Goal: Task Accomplishment & Management: Manage account settings

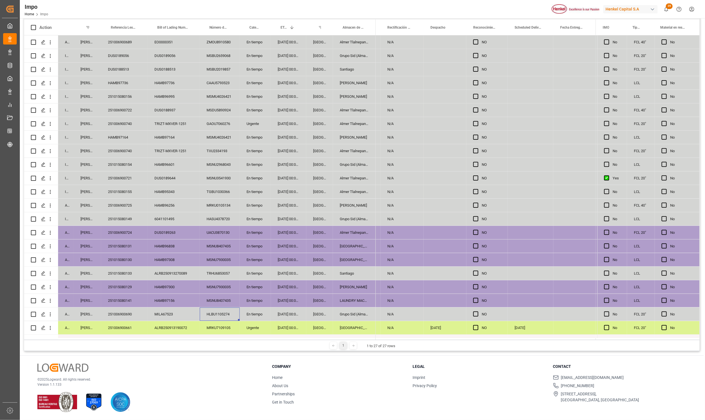
click at [343, 271] on div "Santiago" at bounding box center [354, 272] width 43 height 13
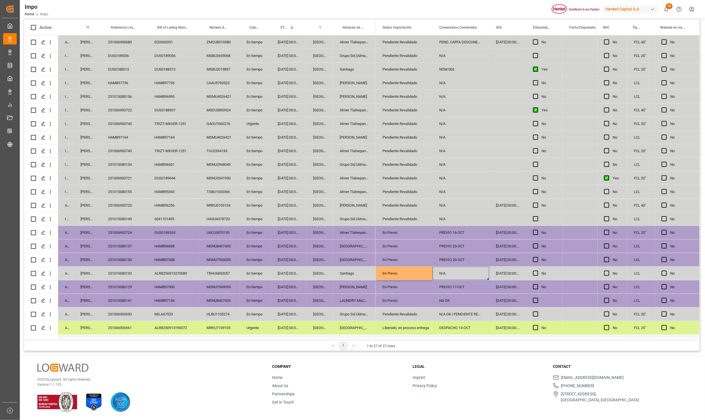
click at [461, 273] on div "N/A" at bounding box center [460, 272] width 57 height 13
type input "PREVIO 16-OCT"
click at [470, 299] on div "NA OK" at bounding box center [460, 300] width 57 height 13
click at [466, 272] on div "PREVIO 16-OCT" at bounding box center [460, 272] width 57 height 13
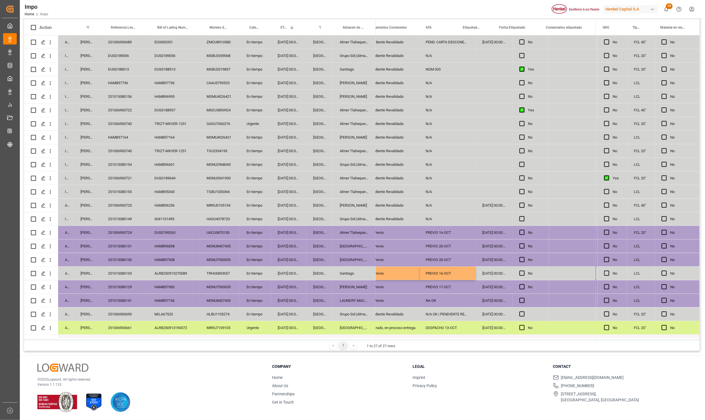
scroll to position [0, 70]
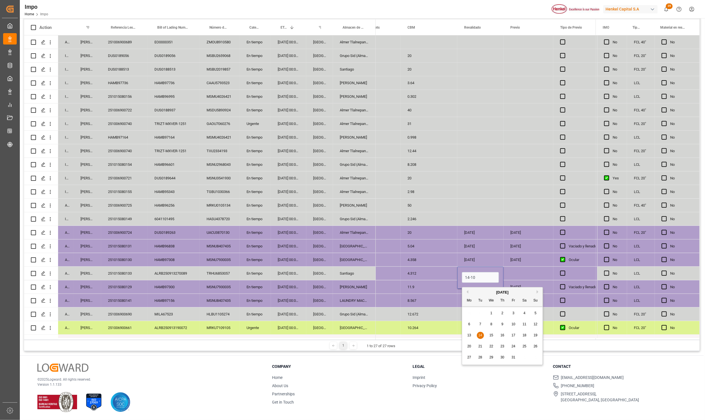
type input "14-10-2025"
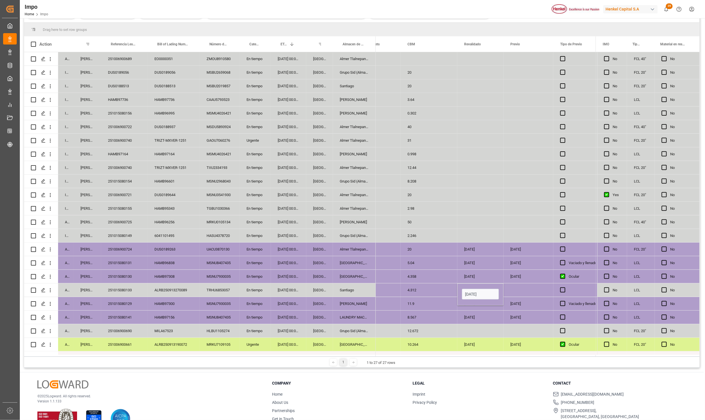
click at [510, 289] on div "Press SPACE to select this row." at bounding box center [528, 289] width 50 height 13
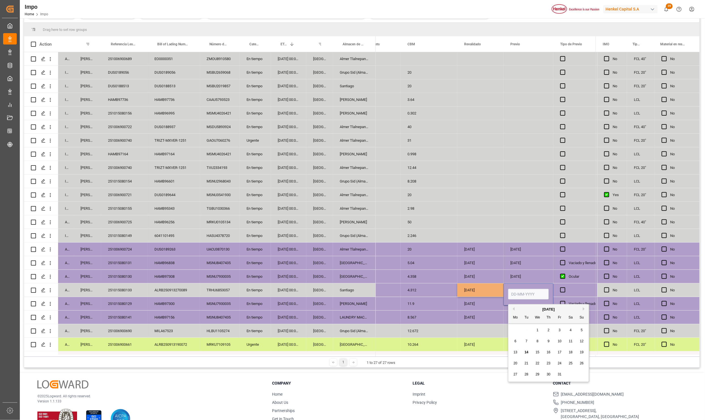
click at [510, 289] on input "Press SPACE to select this row." at bounding box center [528, 294] width 41 height 11
click at [513, 291] on input "Press SPACE to select this row." at bounding box center [528, 294] width 41 height 11
type input "16-10-2025"
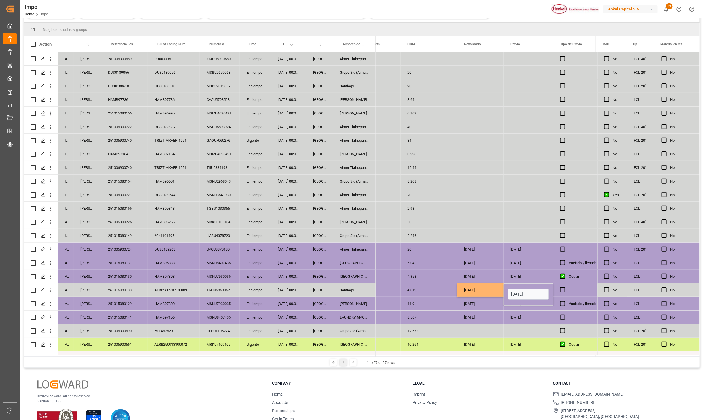
click at [532, 314] on div "17-10-2025" at bounding box center [528, 316] width 50 height 13
click at [559, 286] on div "Press SPACE to select this row." at bounding box center [574, 289] width 42 height 13
click at [561, 290] on span "Press SPACE to select this row." at bounding box center [562, 289] width 5 height 5
click at [564, 287] on input "Press SPACE to select this row." at bounding box center [564, 287] width 0 height 0
click at [535, 306] on div "17-10-2025" at bounding box center [528, 303] width 50 height 13
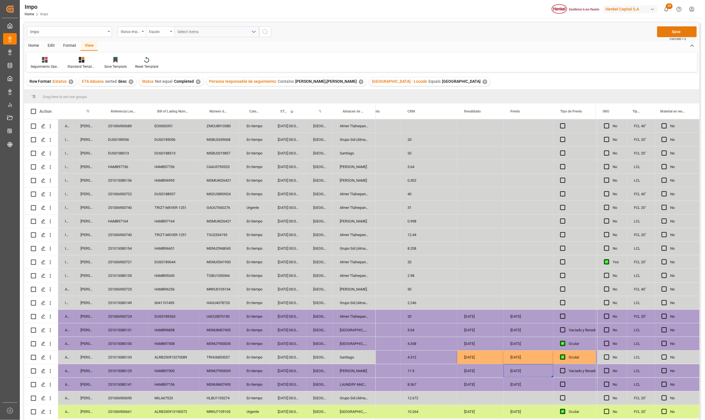
click at [668, 34] on button "Save" at bounding box center [677, 31] width 40 height 11
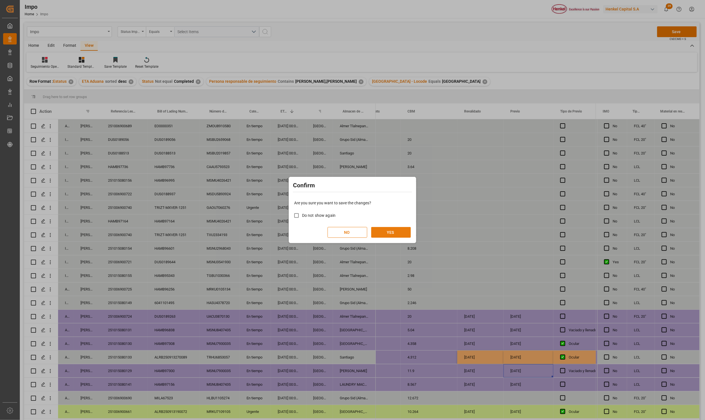
click at [401, 233] on button "YES" at bounding box center [391, 232] width 40 height 11
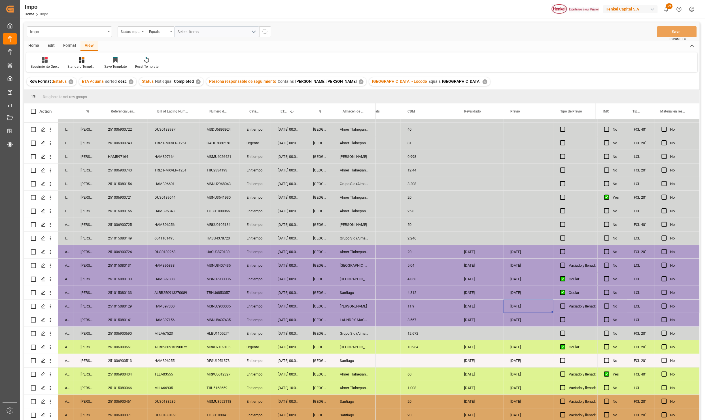
scroll to position [66, 0]
click at [279, 333] on div "09-10-2025 00:00:00" at bounding box center [288, 333] width 35 height 13
click at [272, 294] on div "10-10-2025 00:00:00" at bounding box center [288, 292] width 35 height 13
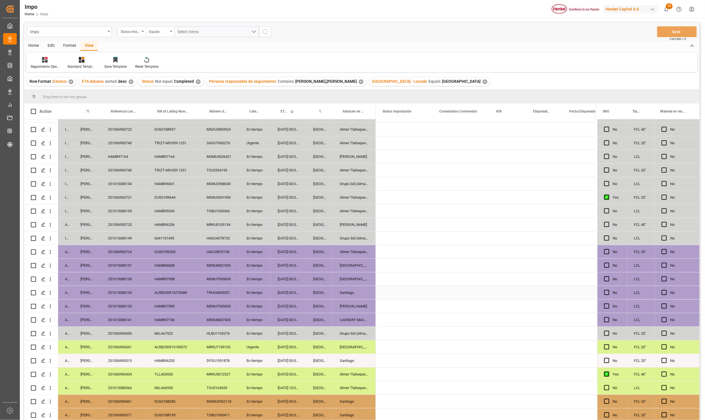
scroll to position [0, 0]
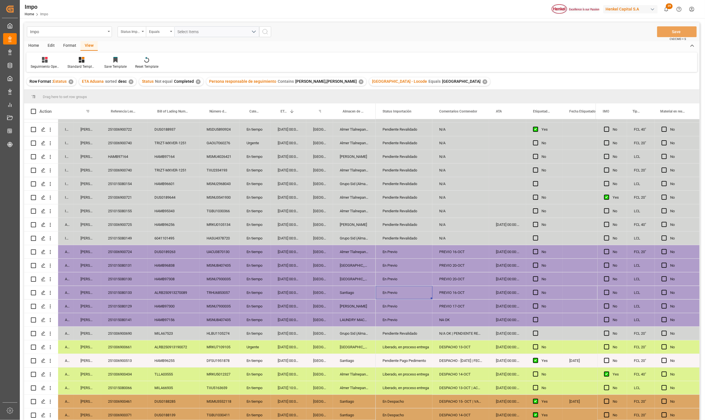
click at [476, 291] on div "PREVIO 16-OCT" at bounding box center [460, 292] width 57 height 13
click at [474, 295] on input "PREVIO 16-OCT" at bounding box center [461, 295] width 48 height 11
type input "PREVIO 16-OCT, DESPACHO 17-OCT"
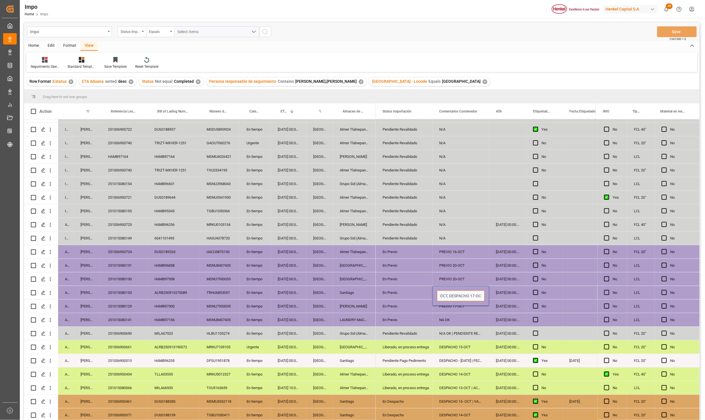
scroll to position [0, 23]
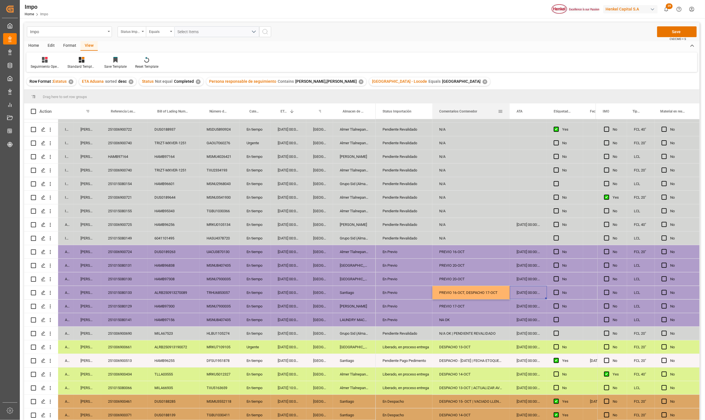
drag, startPoint x: 488, startPoint y: 106, endPoint x: 508, endPoint y: 108, distance: 20.8
click at [508, 108] on div at bounding box center [509, 111] width 2 height 16
click at [683, 30] on button "Save" at bounding box center [677, 31] width 40 height 11
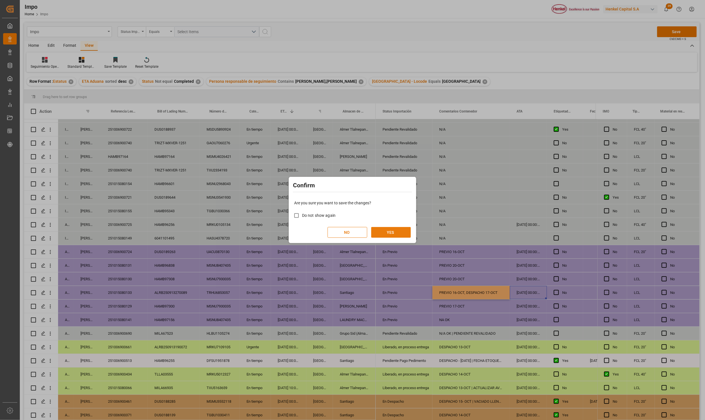
click at [392, 229] on button "YES" at bounding box center [391, 232] width 40 height 11
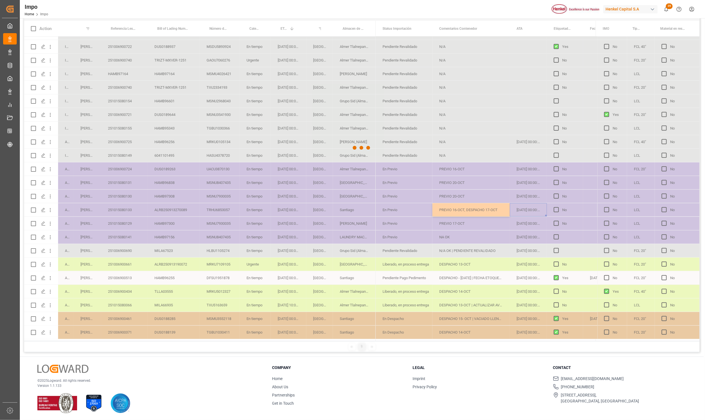
scroll to position [84, 0]
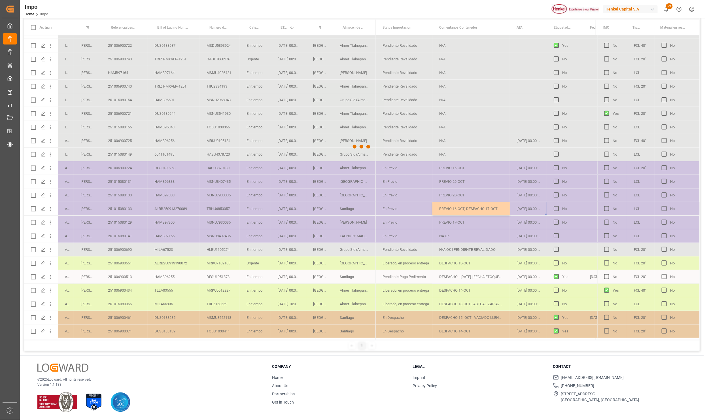
click at [343, 296] on div at bounding box center [361, 147] width 675 height 416
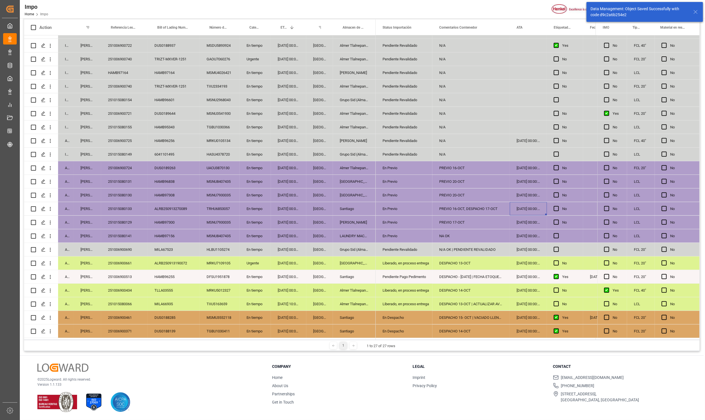
click at [372, 290] on div "Almer Tlalnepantla" at bounding box center [354, 289] width 43 height 13
click at [358, 256] on div "[GEOGRAPHIC_DATA]" at bounding box center [354, 262] width 43 height 13
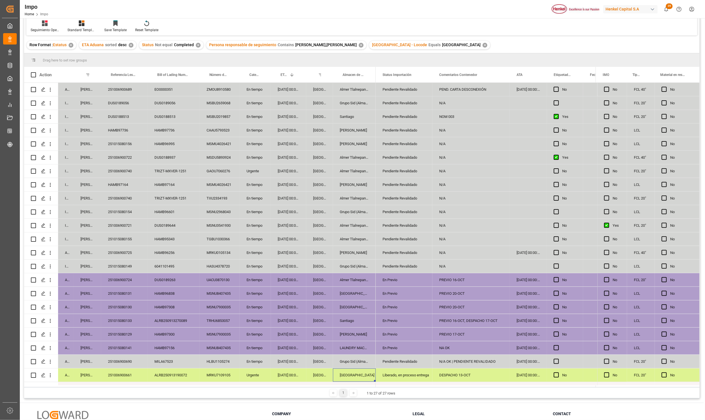
scroll to position [0, 0]
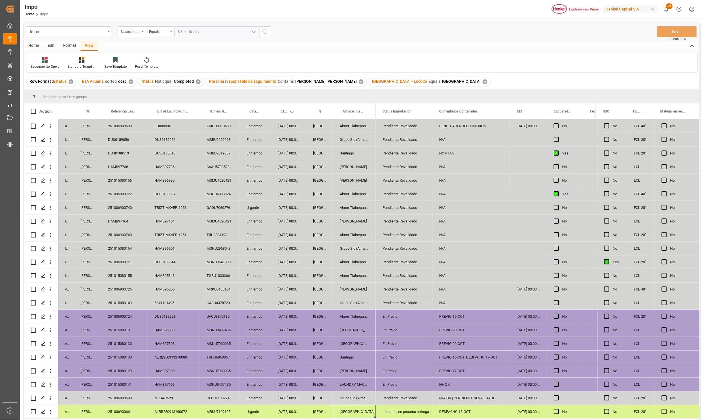
click at [112, 166] on div "HAMB97736" at bounding box center [124, 166] width 46 height 13
click at [123, 219] on div "HAMB97164" at bounding box center [124, 220] width 46 height 13
click at [122, 221] on div "HAMB97164" at bounding box center [124, 220] width 46 height 13
click at [165, 221] on div "HAMB97164" at bounding box center [174, 220] width 52 height 13
click at [246, 224] on div "En tiempo" at bounding box center [255, 220] width 31 height 13
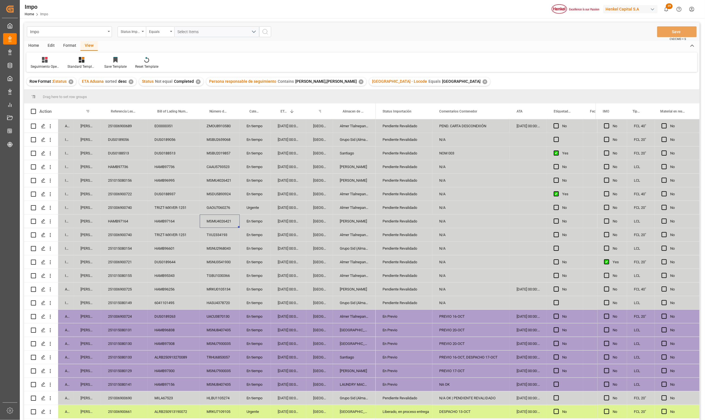
click at [230, 220] on div "MSMU4026421" at bounding box center [220, 220] width 40 height 13
click at [447, 319] on div "PREVIO 16-OCT" at bounding box center [470, 316] width 77 height 13
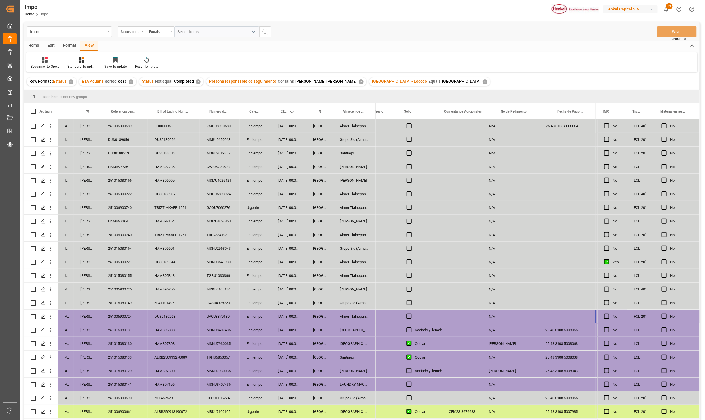
scroll to position [0, 1081]
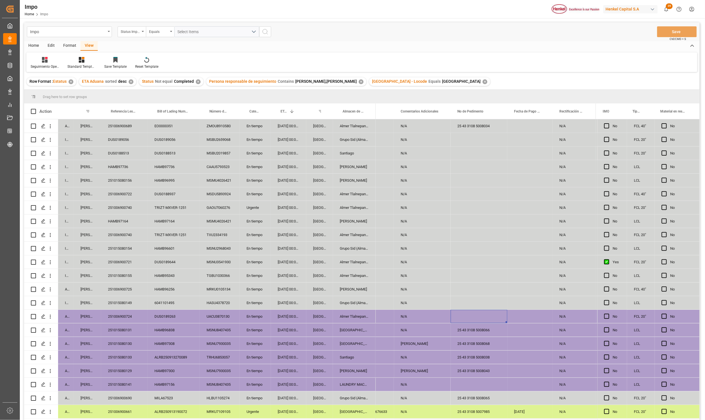
click at [477, 312] on div "Press SPACE to select this row." at bounding box center [478, 316] width 57 height 13
click at [483, 314] on input "Press SPACE to select this row." at bounding box center [479, 319] width 48 height 11
paste input "25 43 3108 5008173"
type input "25 43 3108 5008173"
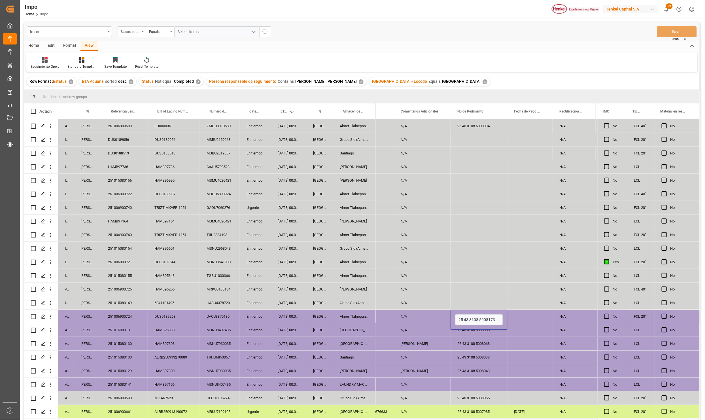
click at [502, 349] on div "25 43 3108 5008068" at bounding box center [478, 343] width 57 height 13
click at [681, 27] on button "Save" at bounding box center [677, 31] width 40 height 11
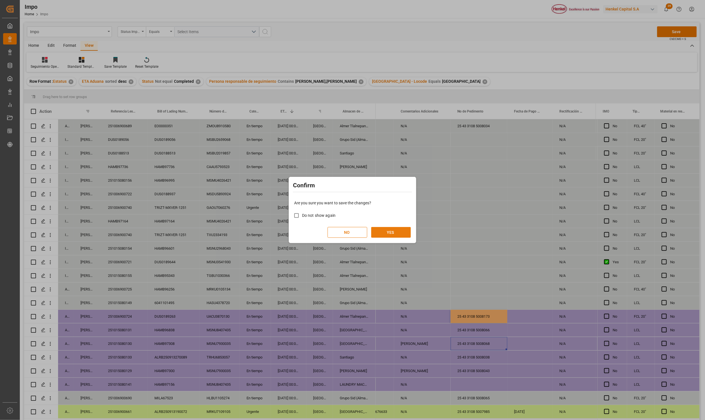
click at [394, 231] on button "YES" at bounding box center [391, 232] width 40 height 11
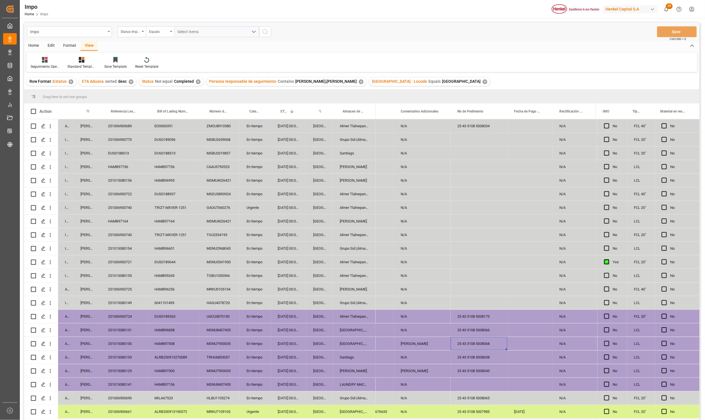
click at [284, 327] on div "10-10-2025 00:00:00" at bounding box center [288, 329] width 35 height 13
click at [473, 263] on div "Press SPACE to select this row." at bounding box center [478, 261] width 57 height 13
click at [467, 263] on div "Press SPACE to select this row." at bounding box center [478, 261] width 57 height 13
click at [470, 268] on input "Press SPACE to select this row." at bounding box center [479, 265] width 48 height 11
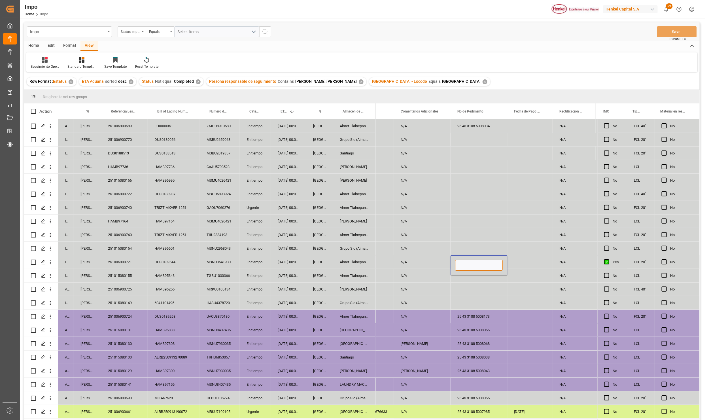
paste input "25 43 3108 5008176"
type input "25 43 3108 5008176"
click at [483, 294] on div "Press SPACE to select this row." at bounding box center [478, 288] width 57 height 13
click at [677, 31] on button "Save" at bounding box center [677, 31] width 40 height 11
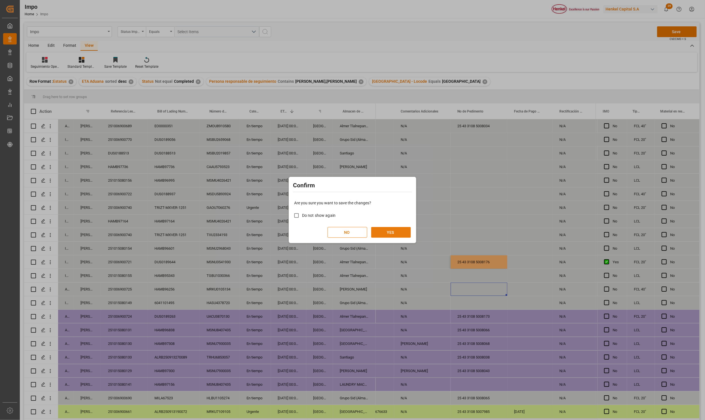
click at [380, 232] on button "YES" at bounding box center [391, 232] width 40 height 11
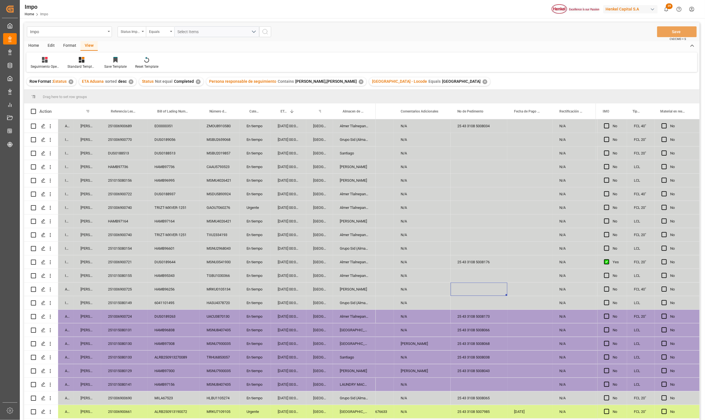
drag, startPoint x: 141, startPoint y: 238, endPoint x: 132, endPoint y: 223, distance: 17.4
click at [141, 238] on div "251006900740" at bounding box center [124, 234] width 46 height 13
click at [132, 223] on div "HAMB97164" at bounding box center [124, 220] width 46 height 13
click at [219, 222] on div "MSMU4026421" at bounding box center [220, 220] width 40 height 13
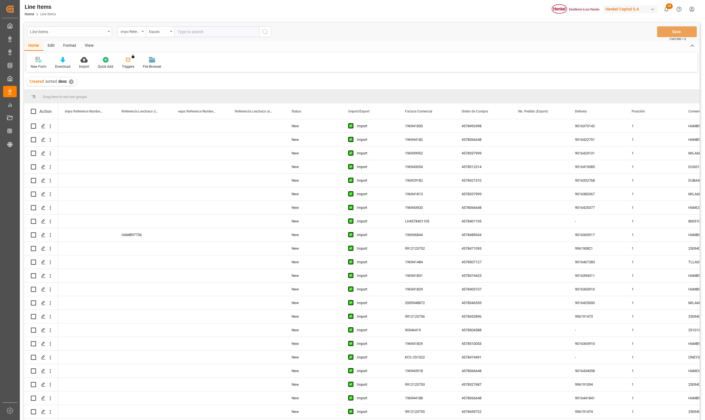
click at [106, 32] on div "Line Items" at bounding box center [69, 31] width 85 height 11
click at [55, 65] on div "Impo" at bounding box center [69, 70] width 84 height 12
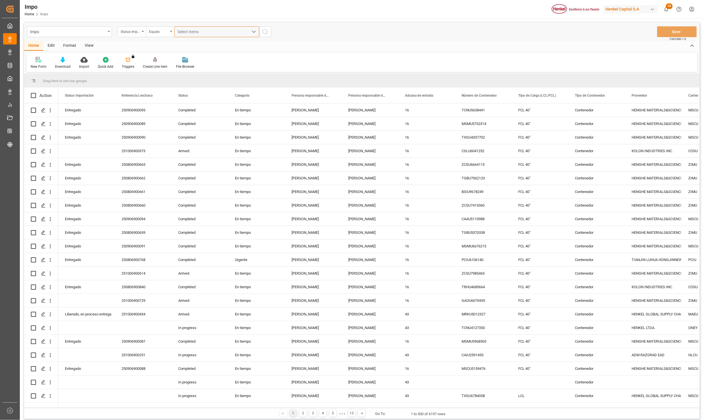
click at [186, 30] on span "Select Items" at bounding box center [190, 31] width 24 height 5
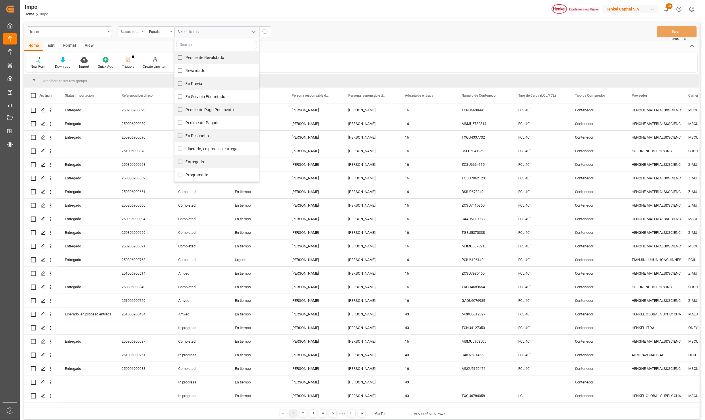
click at [139, 34] on div "Status Importación" at bounding box center [132, 31] width 28 height 11
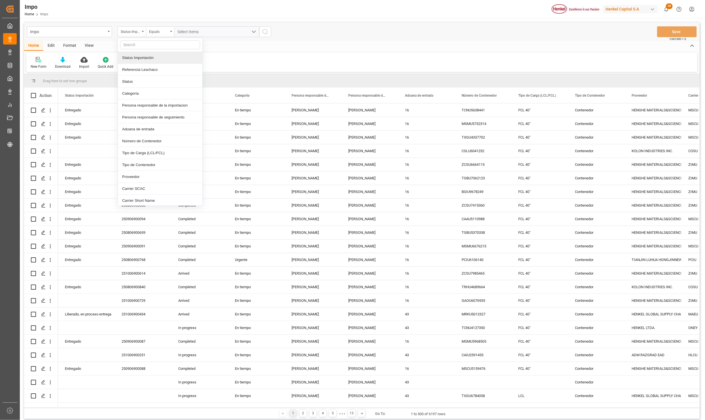
click at [130, 47] on input "text" at bounding box center [160, 44] width 80 height 9
type input "idh"
drag, startPoint x: 137, startPoint y: 54, endPoint x: 181, endPoint y: 38, distance: 47.5
click at [137, 54] on div "IDH drv" at bounding box center [160, 58] width 84 height 12
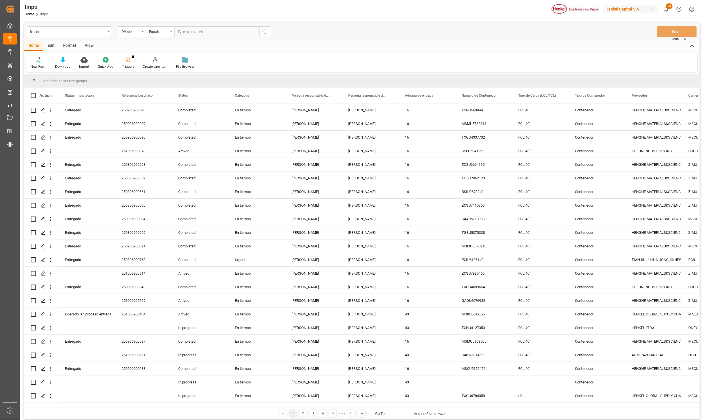
click at [186, 35] on input "text" at bounding box center [216, 31] width 85 height 11
type input "57257"
click at [262, 27] on button "search button" at bounding box center [265, 31] width 12 height 11
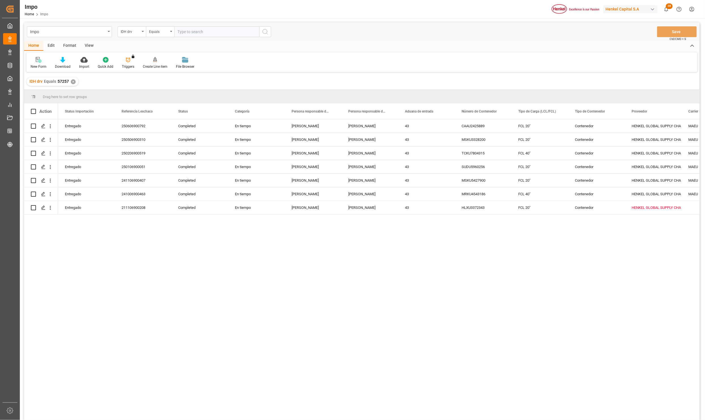
click at [89, 44] on div "View" at bounding box center [88, 46] width 17 height 10
click at [68, 61] on div at bounding box center [64, 60] width 28 height 6
click at [71, 78] on div "Seguimiento Operativo" at bounding box center [80, 80] width 50 height 6
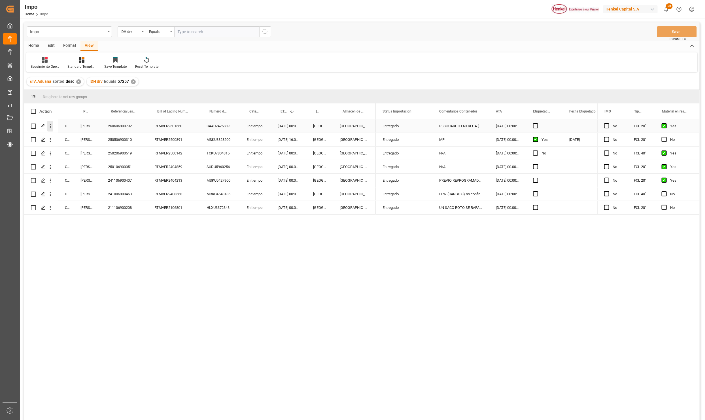
click at [53, 124] on icon "open menu" at bounding box center [50, 126] width 6 height 6
click at [70, 136] on span "Open in new tab" at bounding box center [88, 138] width 52 height 6
click at [50, 137] on icon "open menu" at bounding box center [50, 140] width 6 height 6
click at [59, 150] on span "Press SPACE to select this row." at bounding box center [57, 152] width 10 height 6
click at [243, 143] on div "En tiempo" at bounding box center [255, 139] width 31 height 13
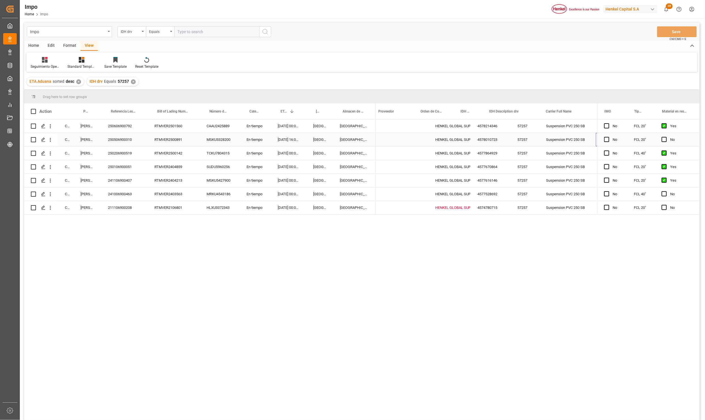
scroll to position [0, 351]
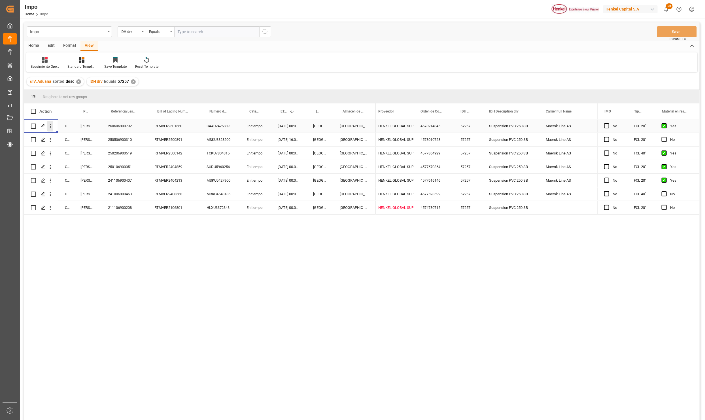
click at [49, 127] on icon "open menu" at bounding box center [50, 126] width 6 height 6
click at [65, 135] on span "Open in new tab" at bounding box center [88, 138] width 52 height 6
click at [143, 30] on div "IDH drv" at bounding box center [132, 31] width 28 height 11
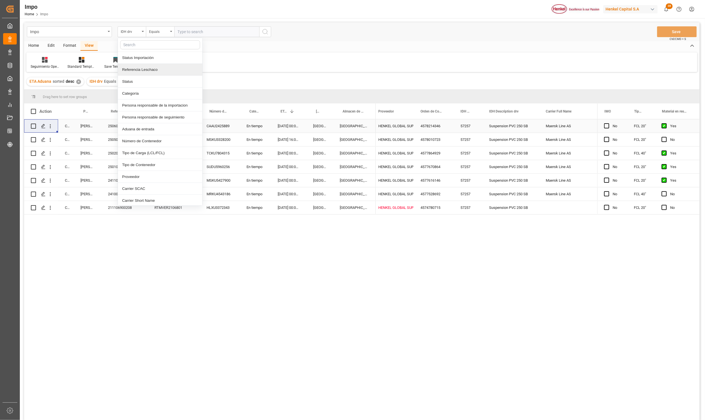
click at [132, 67] on div "Referencia Leschaco" at bounding box center [160, 70] width 84 height 12
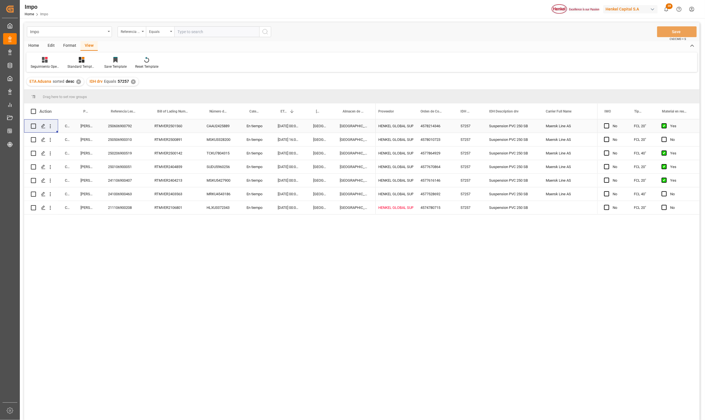
click at [183, 30] on input "text" at bounding box center [216, 31] width 85 height 11
paste input "251015080072"
type input "251015080072"
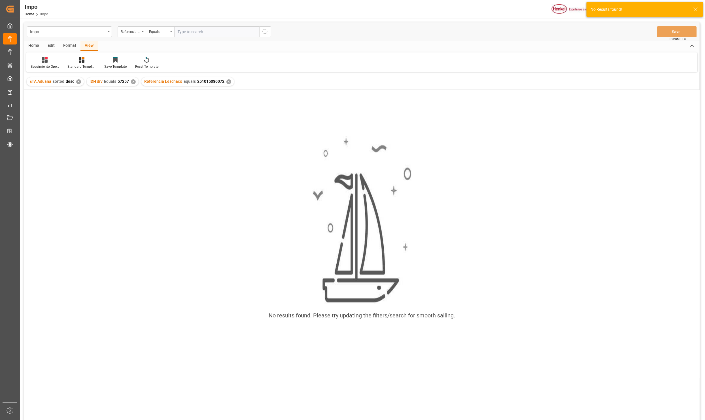
click at [132, 82] on div "✕" at bounding box center [133, 81] width 5 height 5
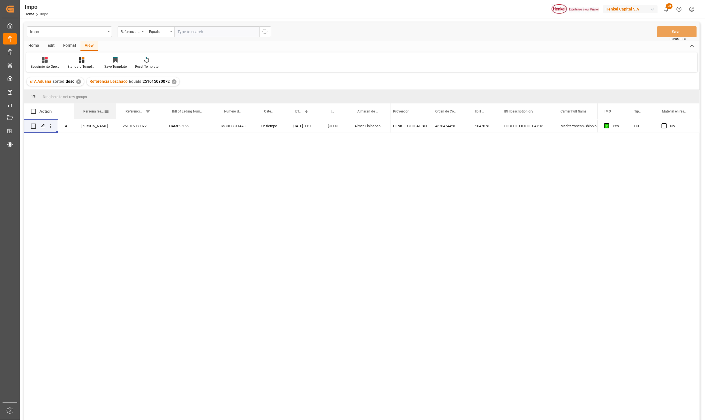
drag, startPoint x: 100, startPoint y: 108, endPoint x: 115, endPoint y: 109, distance: 14.7
click at [115, 109] on div at bounding box center [116, 111] width 2 height 16
click at [304, 269] on div "Arrived Martha Gonzalez 251015080072 HAMB95022 MSDU8311478 En tiempo 03-10-2025…" at bounding box center [361, 270] width 675 height 302
click at [237, 253] on div "Arrived Martha Gonzalez 251015080072 HAMB95022 MSDU8311478 En tiempo 03-10-2025…" at bounding box center [361, 270] width 675 height 302
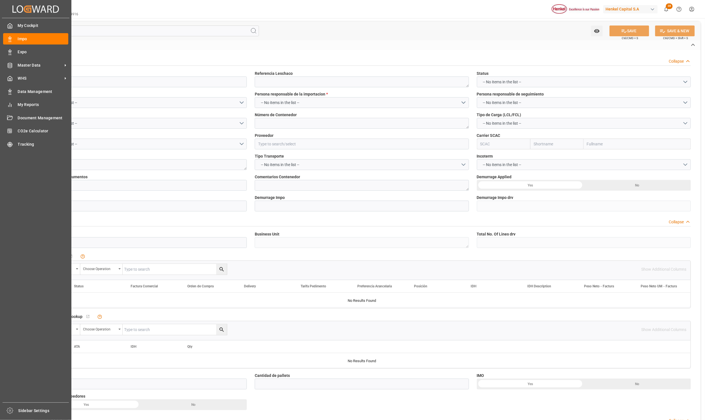
type input "Entregado"
type textarea "250606900792"
type textarea "CAAU2425889"
type input "HENKEL GLOBAL SUPPLY CHAIN B.V."
type input "MAEU"
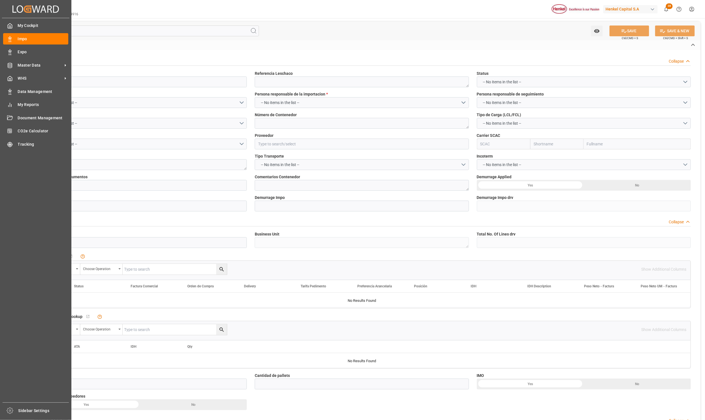
type textarea "RESGUARDO ENTREGA [DATE][PERSON_NAME]"
type input "AA"
type textarea "AA"
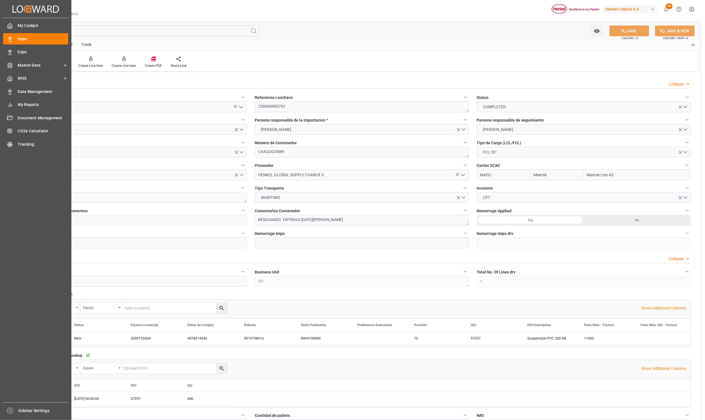
type input "Maersk"
type input "Maersk Line AS"
type input "1"
type input "28-06-2025"
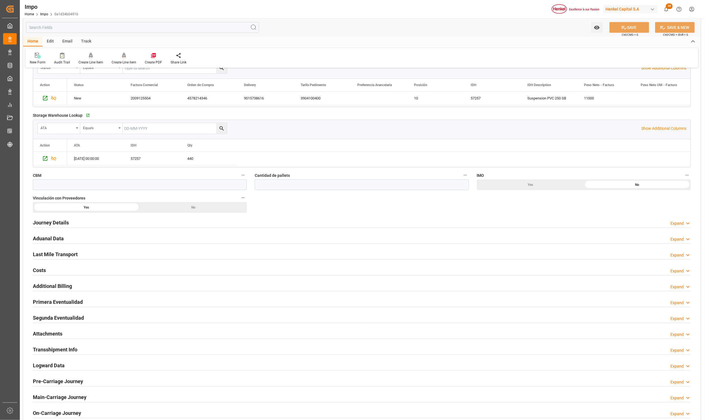
scroll to position [255, 0]
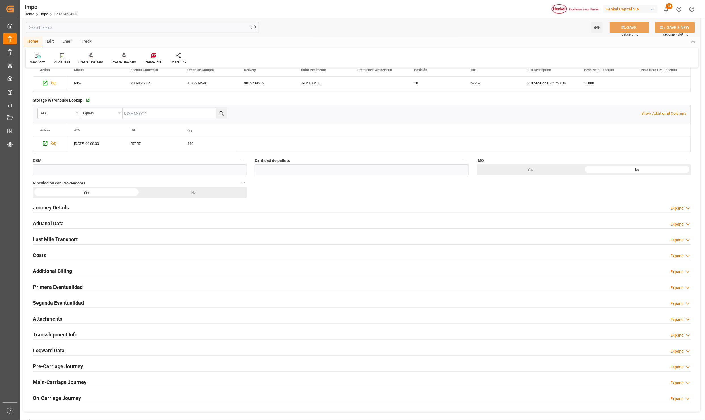
drag, startPoint x: 45, startPoint y: 317, endPoint x: 98, endPoint y: 323, distance: 52.7
click at [45, 317] on h2 "Attachments" at bounding box center [47, 319] width 29 height 8
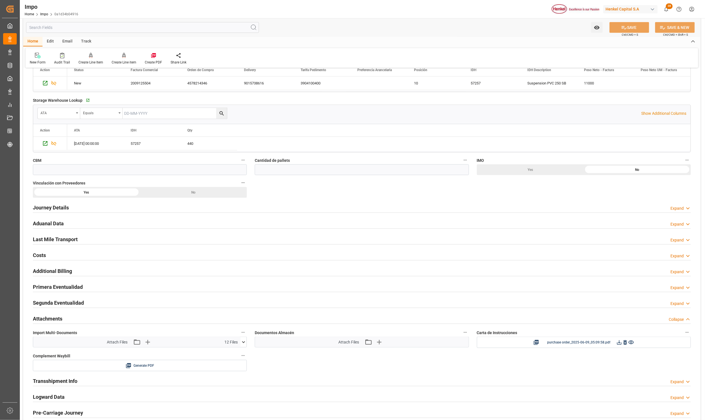
click at [244, 342] on icon at bounding box center [243, 342] width 6 height 6
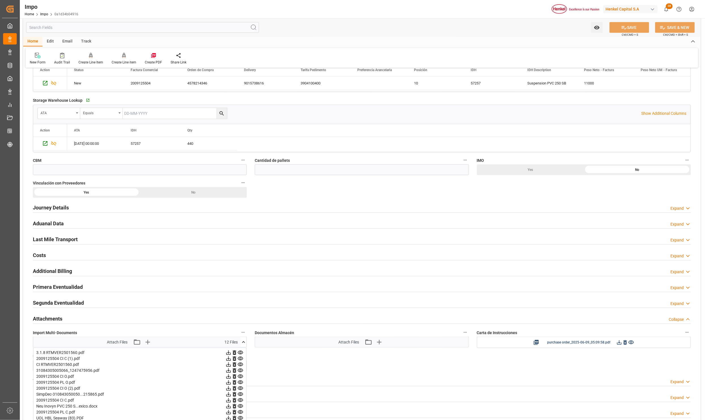
click at [239, 353] on icon at bounding box center [240, 353] width 5 height 4
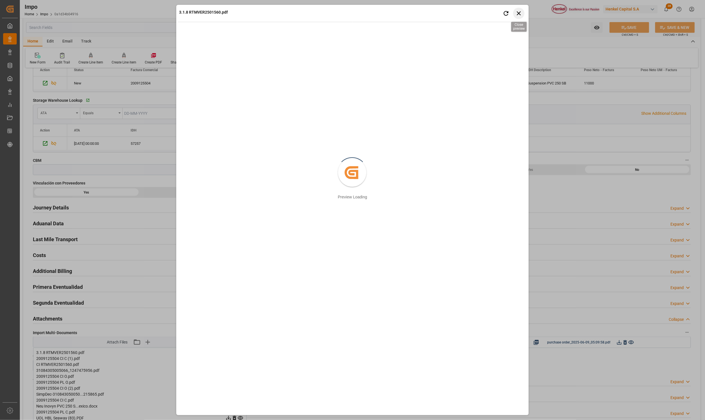
click at [518, 12] on icon "button" at bounding box center [519, 13] width 4 height 4
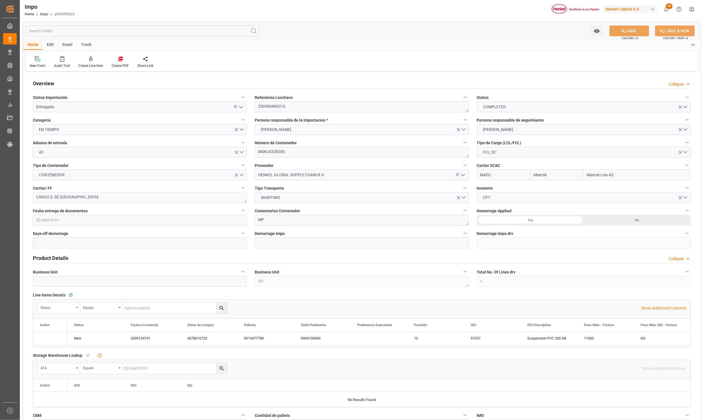
type input "Maersk"
type input "Maersk Line AS"
type input "1"
type input "25.272"
type input "20"
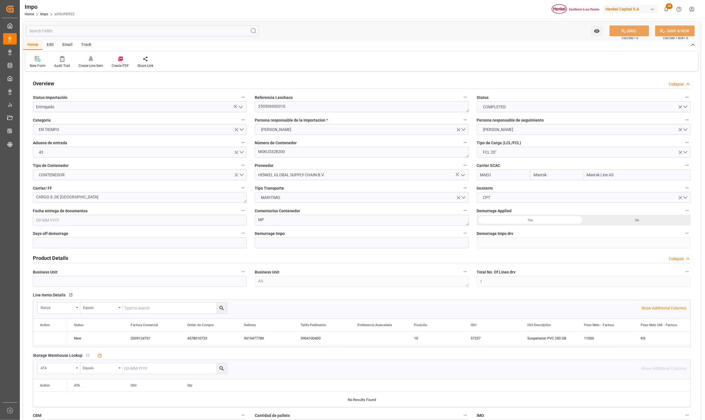
type input "15-04-2025"
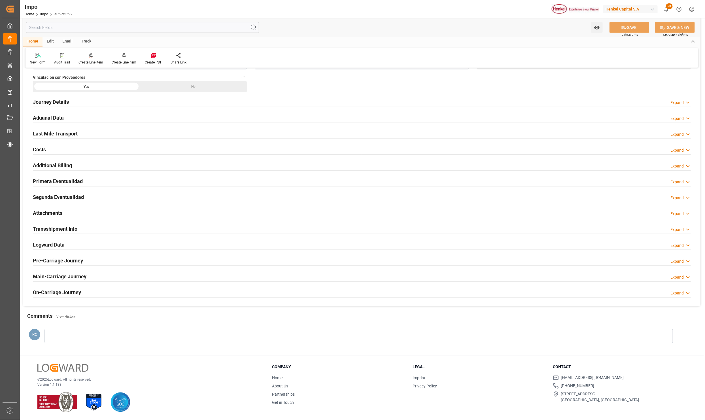
click at [49, 209] on h2 "Attachments" at bounding box center [47, 213] width 29 height 8
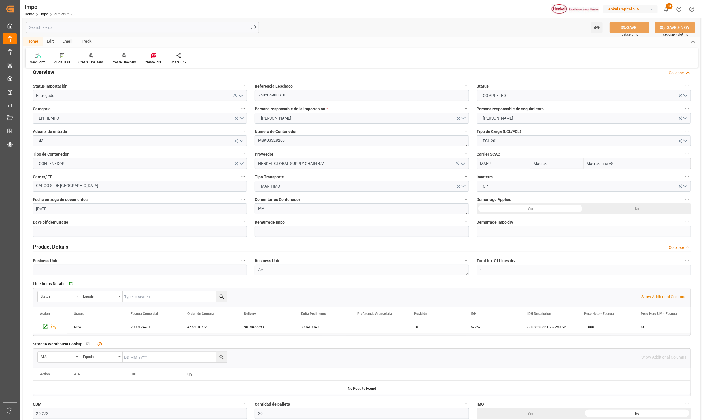
scroll to position [0, 0]
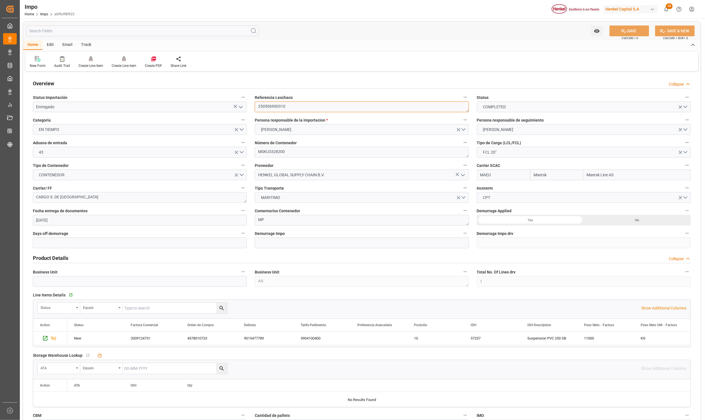
click at [266, 106] on textarea "250506900310" at bounding box center [362, 106] width 214 height 11
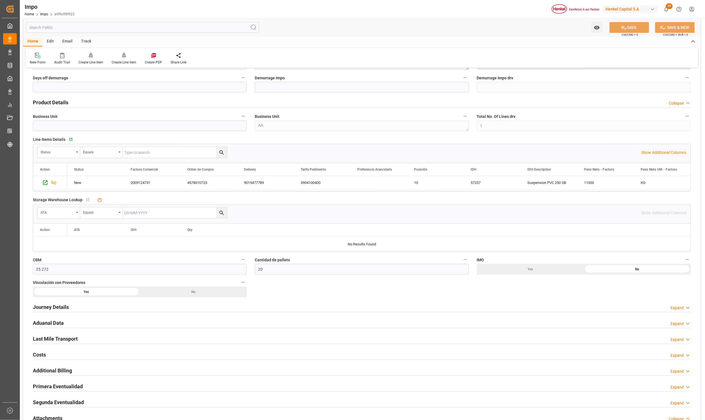
scroll to position [170, 0]
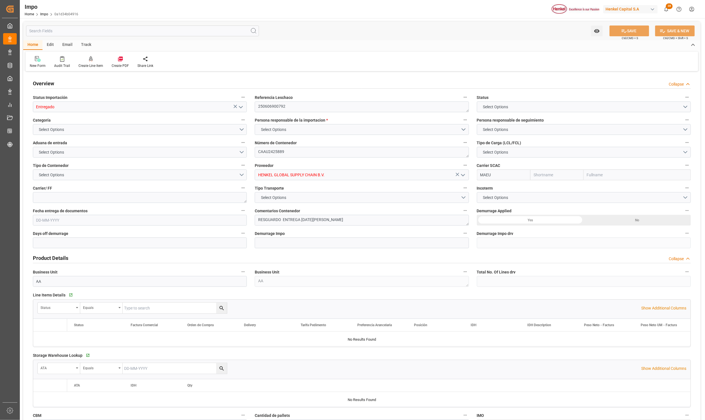
type input "Maersk"
type input "Maersk Line AS"
type input "1"
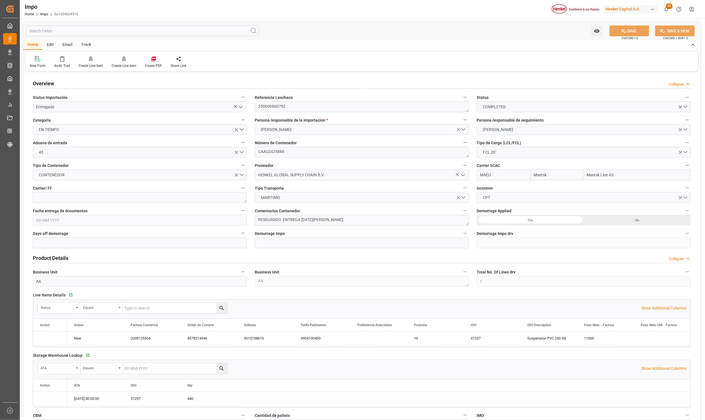
type input "[DATE]"
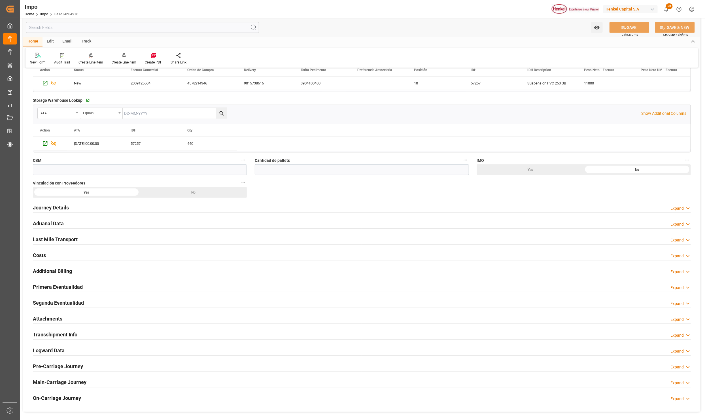
scroll to position [297, 0]
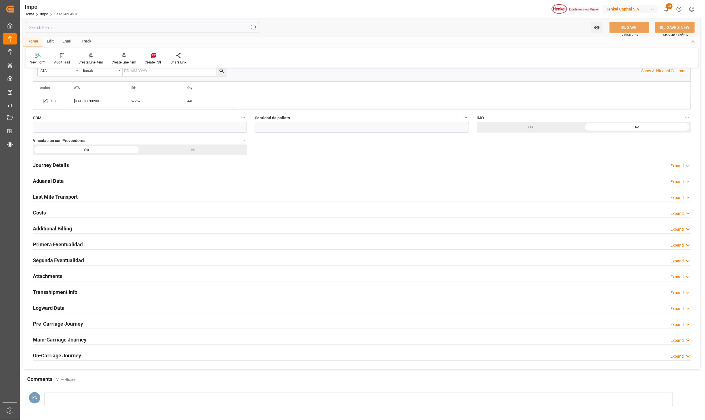
click at [48, 276] on h2 "Attachments" at bounding box center [47, 276] width 29 height 8
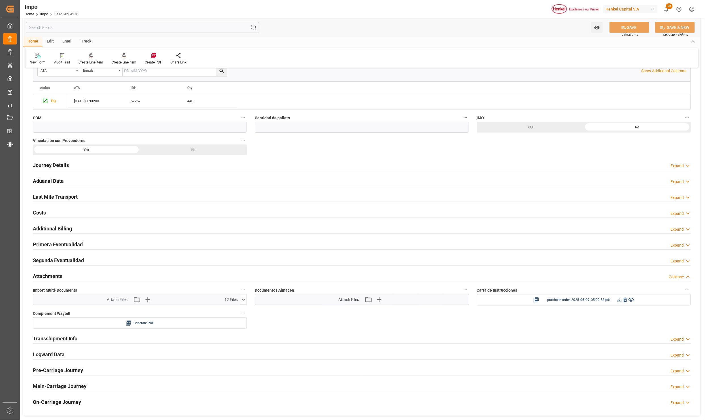
click at [244, 300] on icon at bounding box center [243, 299] width 3 height 2
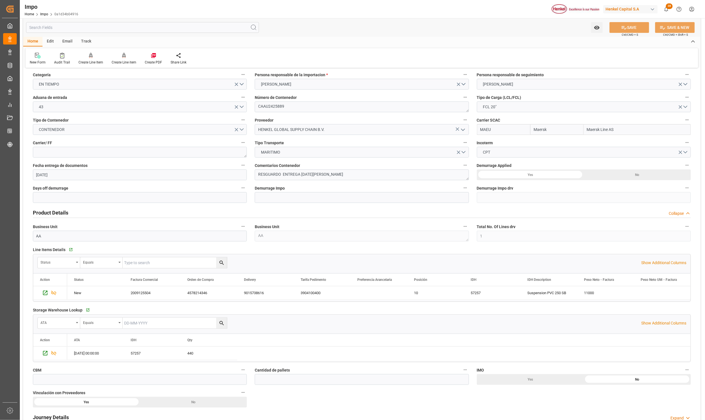
scroll to position [0, 0]
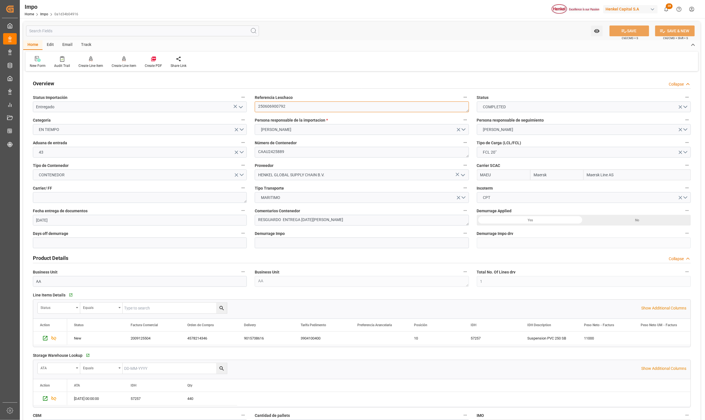
drag, startPoint x: 288, startPoint y: 107, endPoint x: 247, endPoint y: 104, distance: 40.7
click at [247, 104] on div "Overview Collapse Status Importación Entregado Referencia Leschaco 250606900792…" at bounding box center [361, 393] width 677 height 640
